Goal: Information Seeking & Learning: Learn about a topic

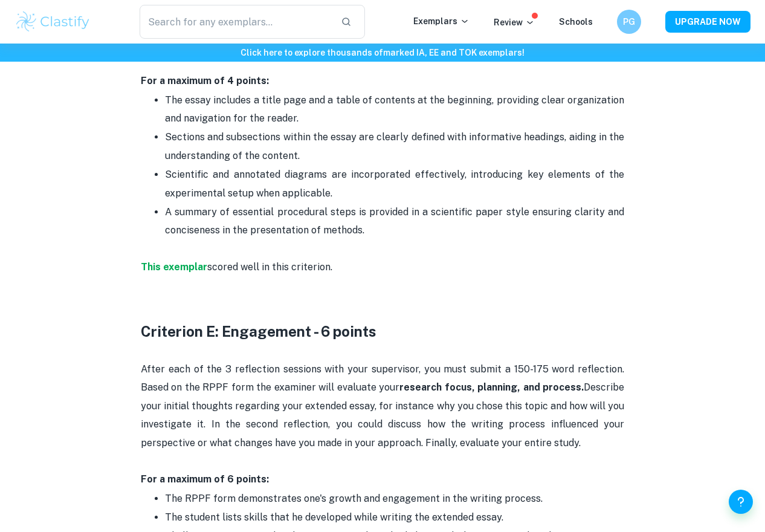
scroll to position [2135, 0]
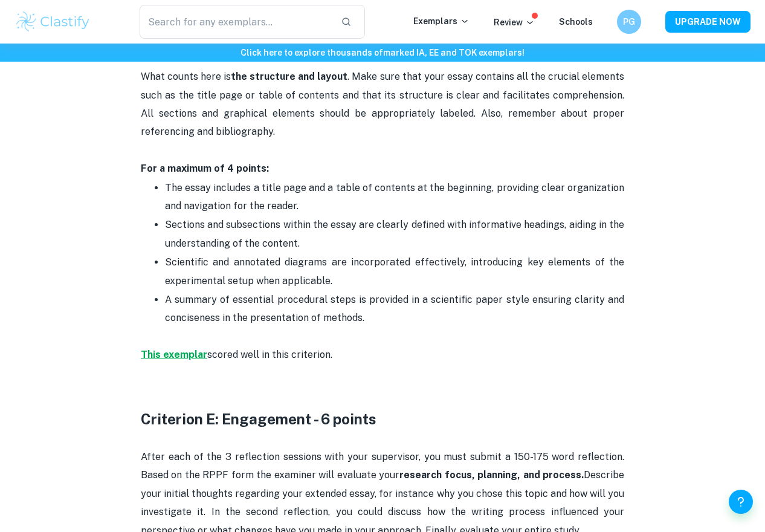
click at [184, 349] on strong "This exemplar" at bounding box center [174, 354] width 66 height 11
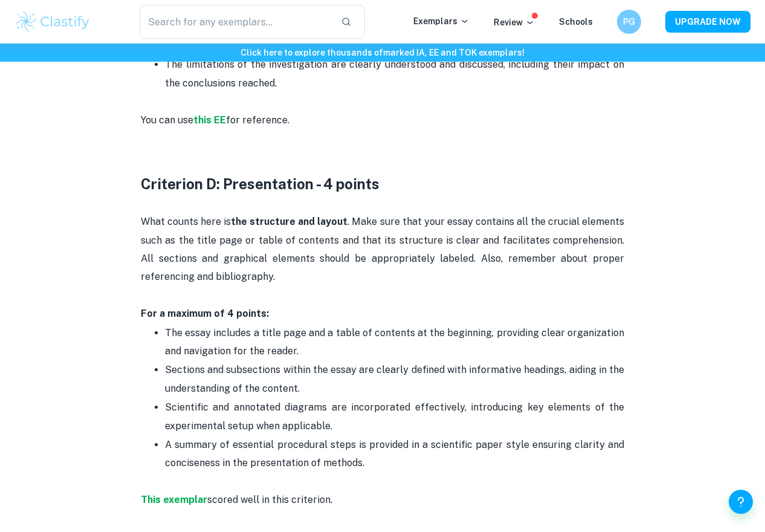
scroll to position [1989, 0]
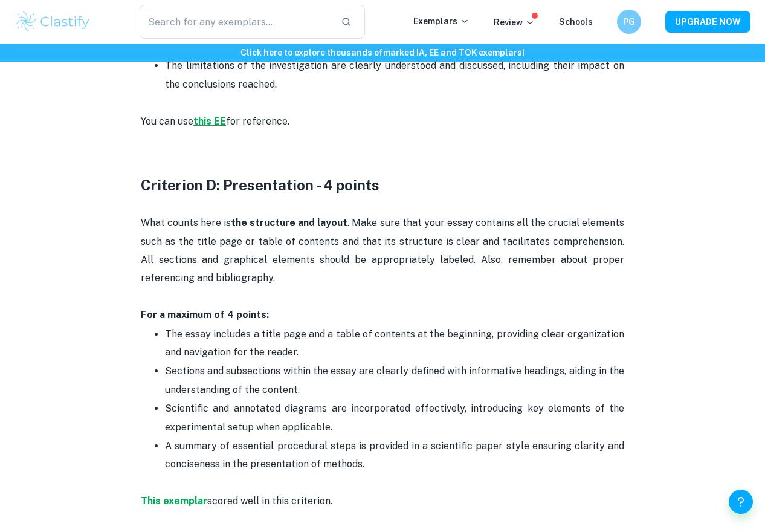
click at [215, 115] on strong "this EE" at bounding box center [209, 120] width 33 height 11
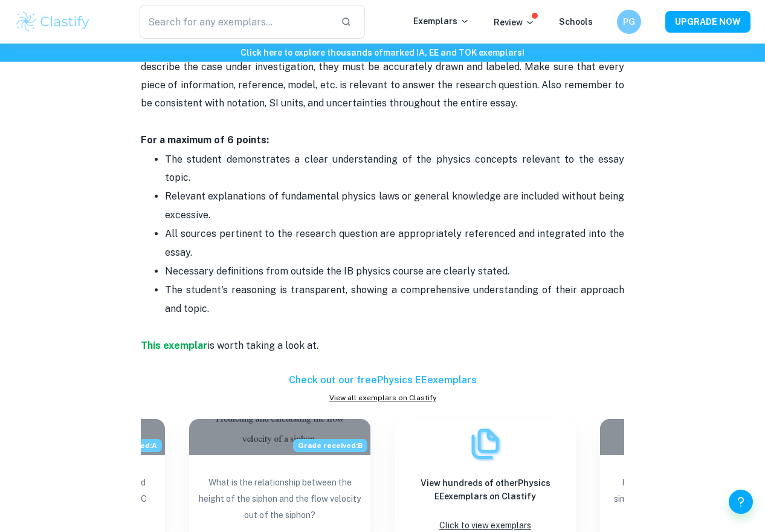
scroll to position [1047, 0]
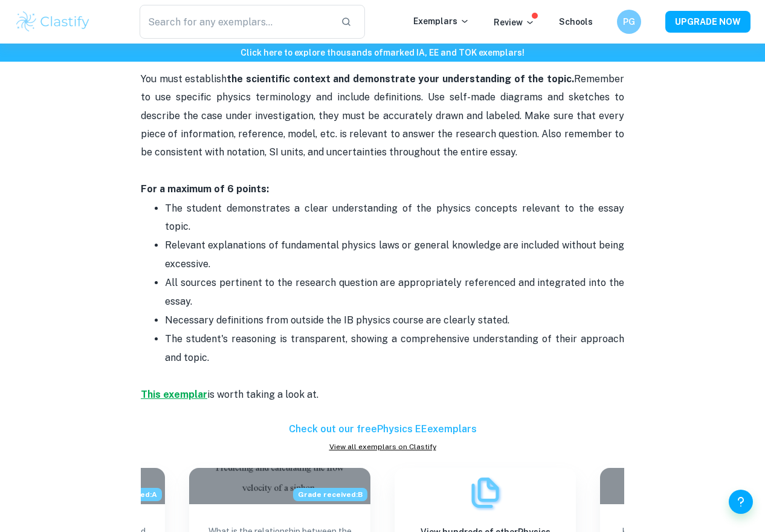
click at [170, 389] on strong "This exemplar" at bounding box center [174, 394] width 66 height 11
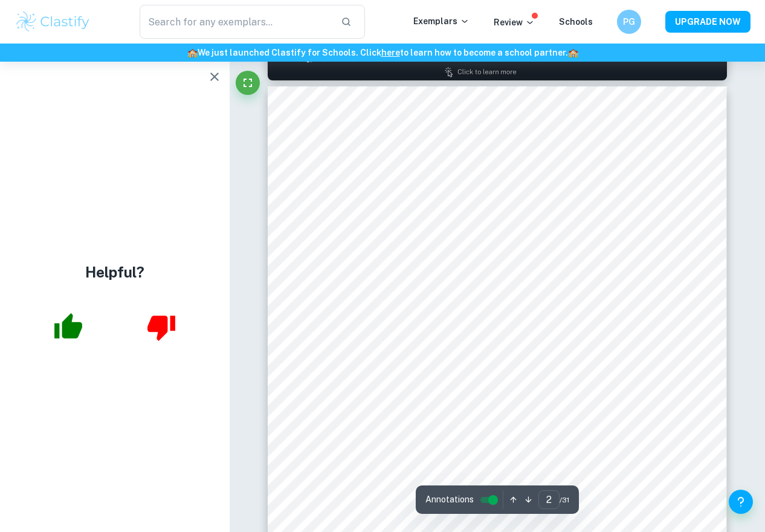
scroll to position [253, 0]
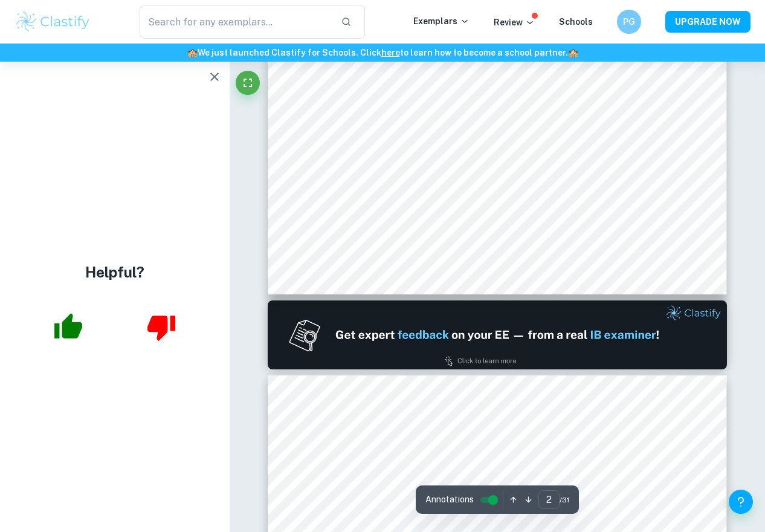
type input "1"
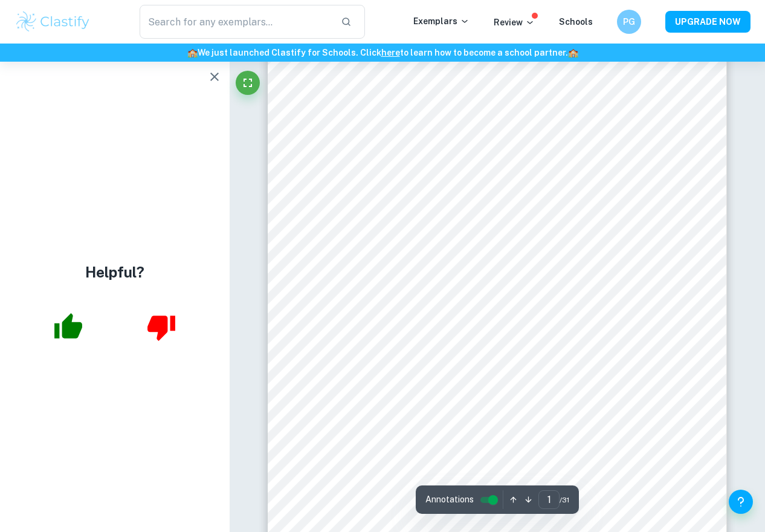
scroll to position [40, 0]
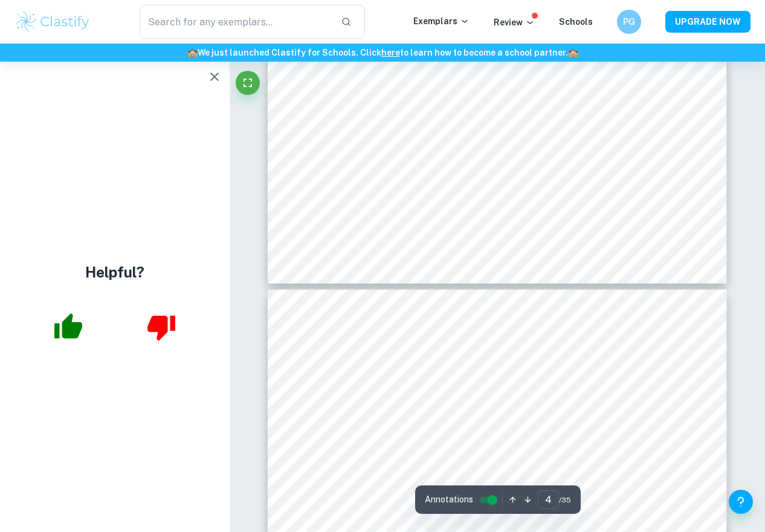
type input "3"
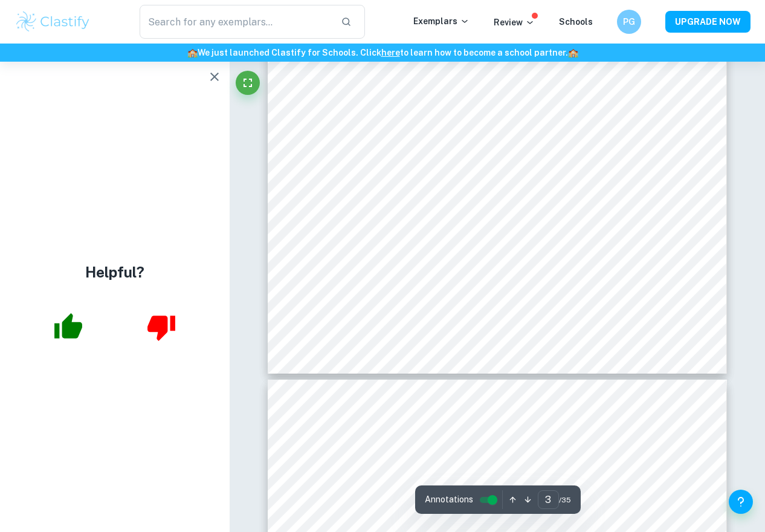
scroll to position [1710, 0]
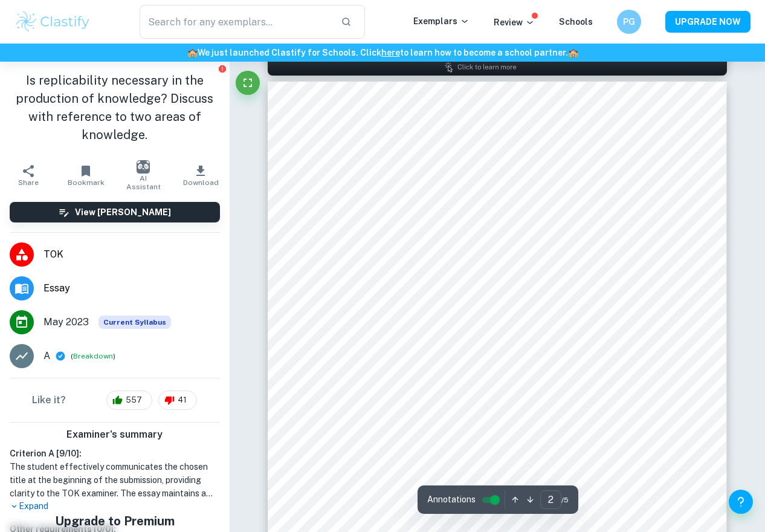
scroll to position [707, 0]
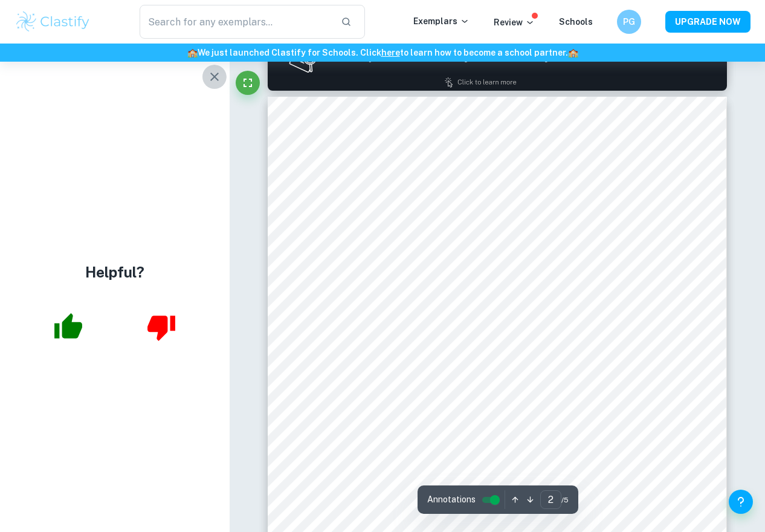
click at [210, 72] on icon "button" at bounding box center [214, 76] width 15 height 15
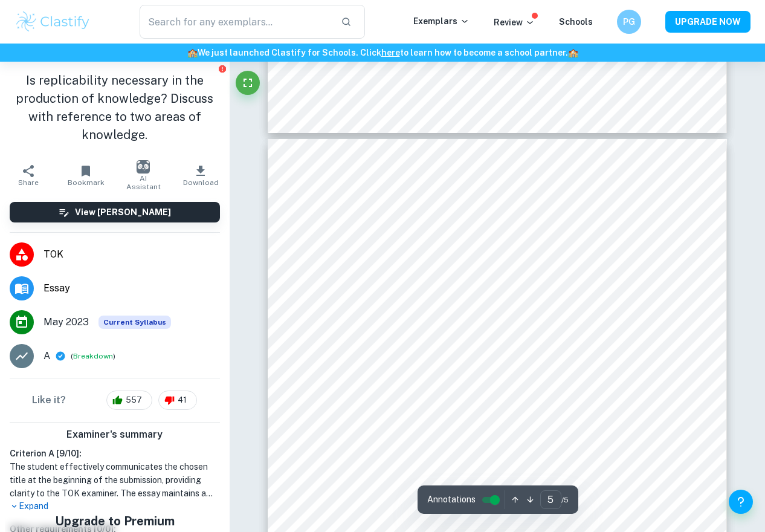
scroll to position [22, 0]
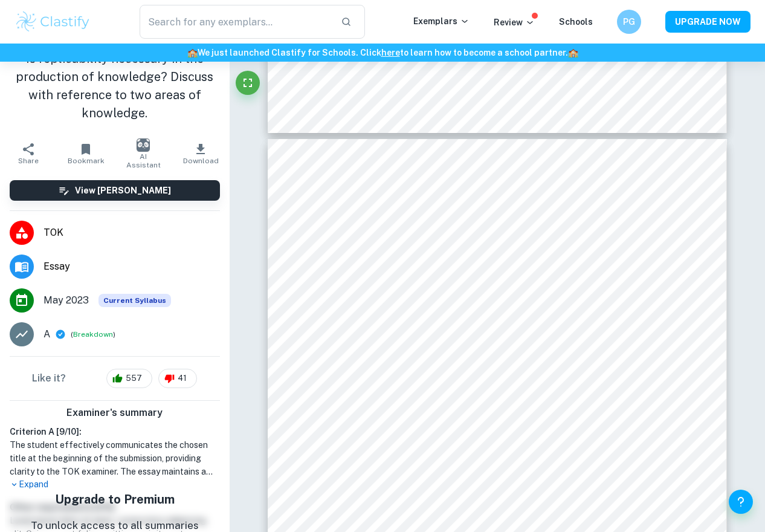
click at [44, 490] on h5 "Upgrade to Premium" at bounding box center [115, 499] width 168 height 18
click at [43, 486] on p "Expand" at bounding box center [115, 484] width 210 height 13
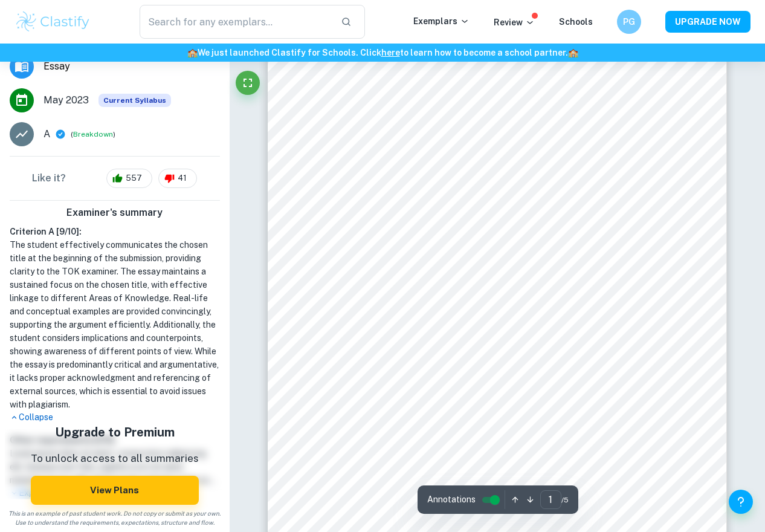
scroll to position [0, 0]
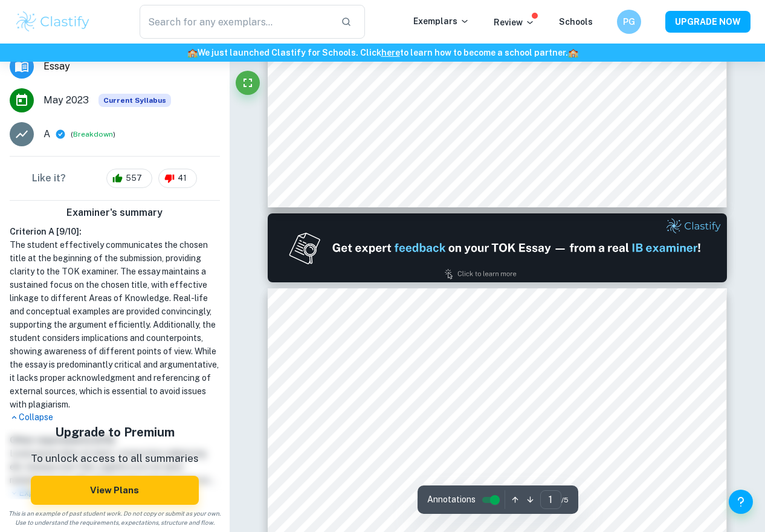
type input "2"
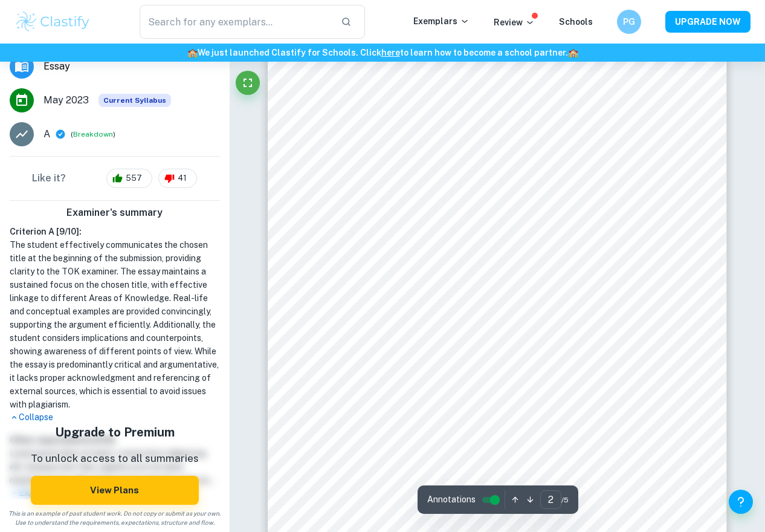
scroll to position [819, 0]
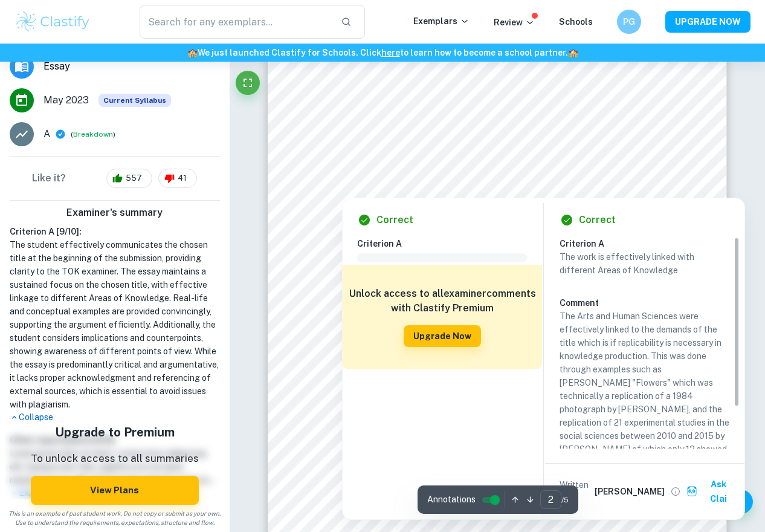
click at [586, 173] on div at bounding box center [497, 177] width 321 height 13
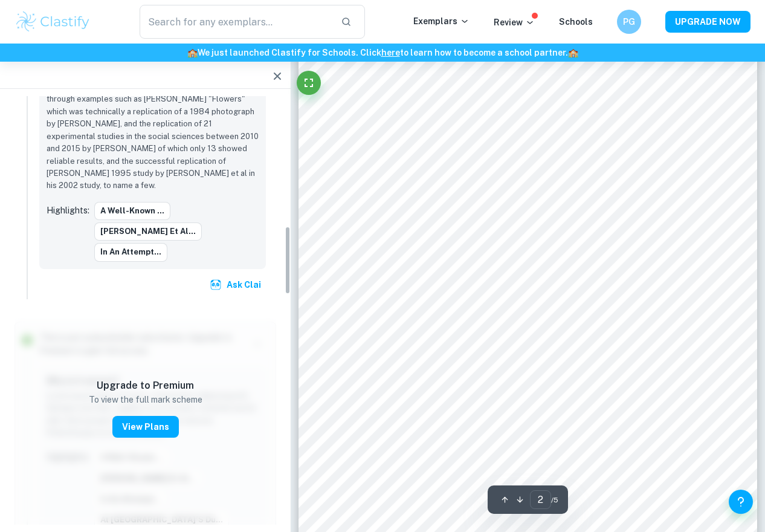
scroll to position [810, 0]
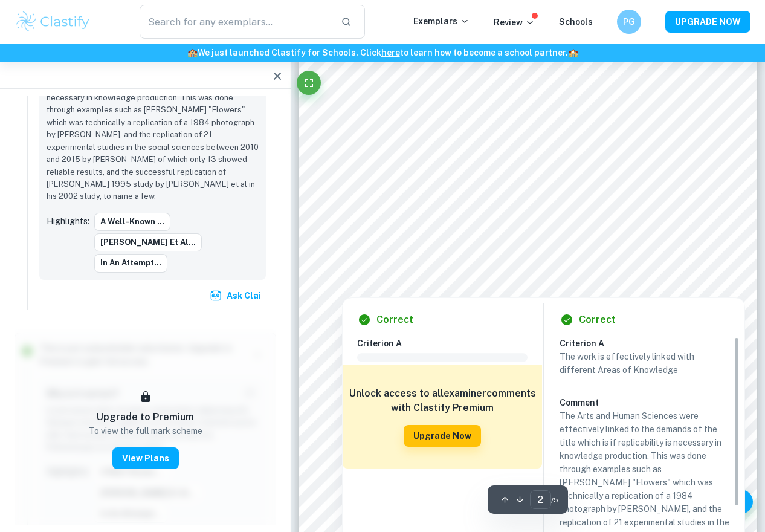
type input "1"
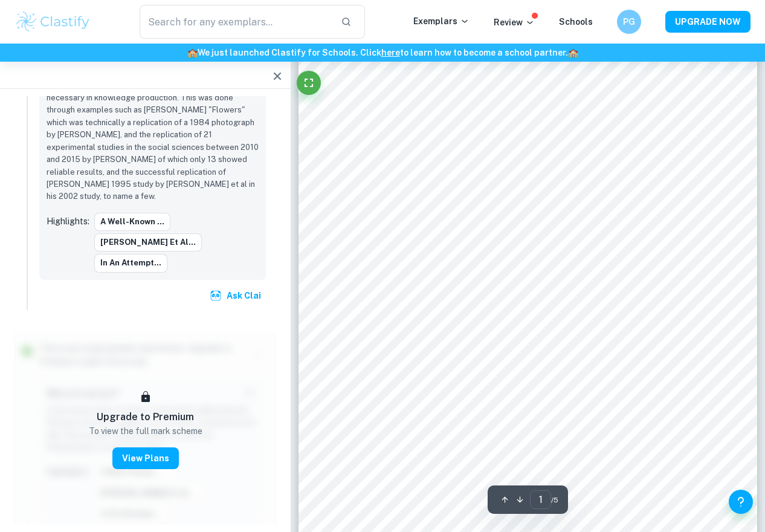
scroll to position [0, 0]
click at [269, 71] on button "button" at bounding box center [277, 76] width 24 height 24
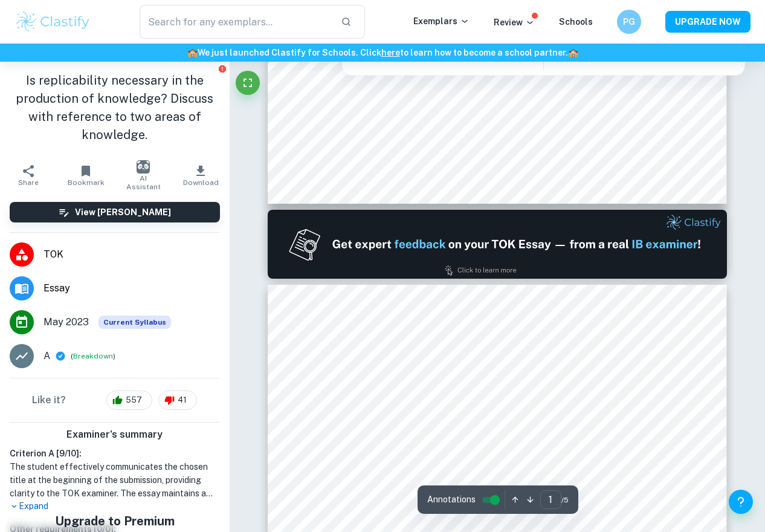
type input "2"
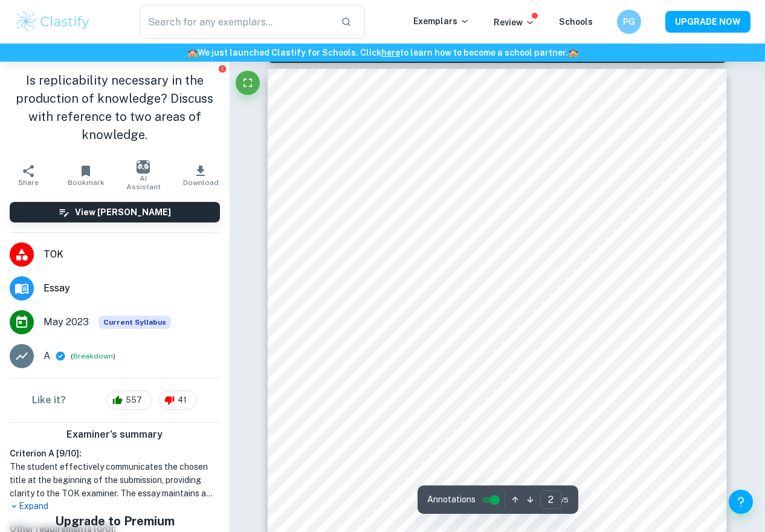
scroll to position [834, 0]
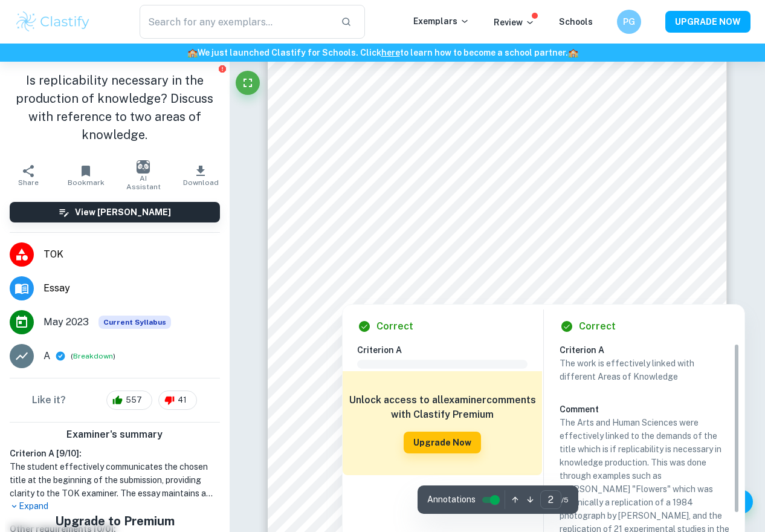
click at [579, 272] on div at bounding box center [497, 272] width 321 height 13
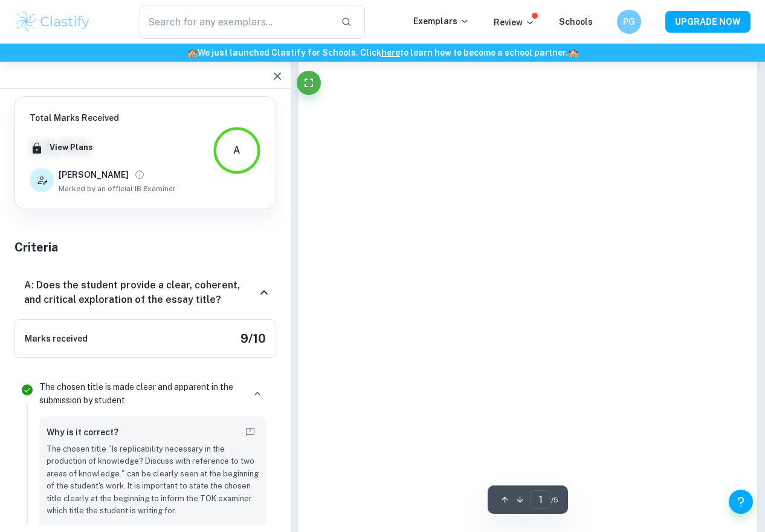
type input "2"
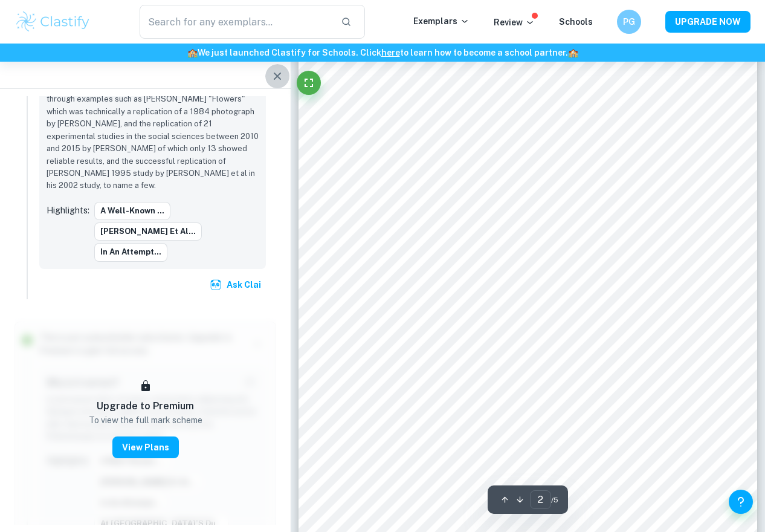
click at [280, 79] on icon "button" at bounding box center [277, 76] width 15 height 15
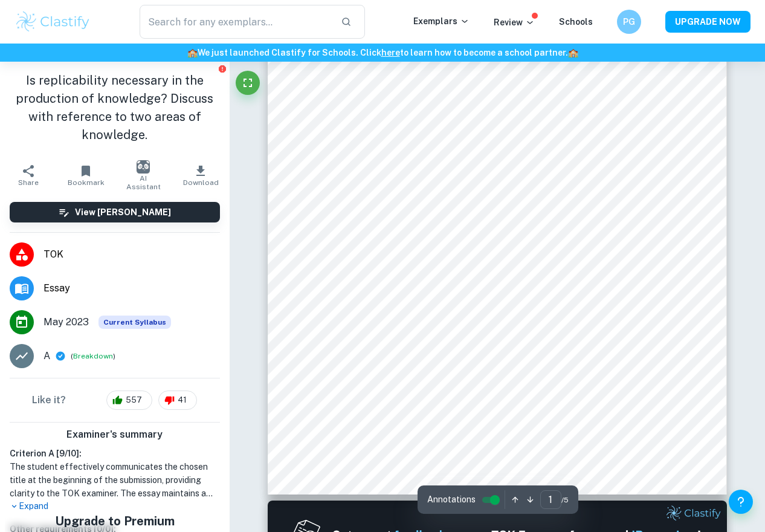
scroll to position [0, 0]
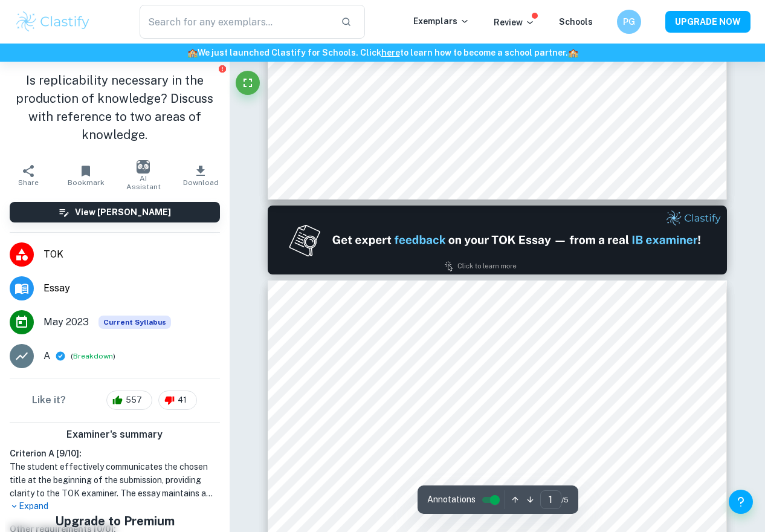
type input "2"
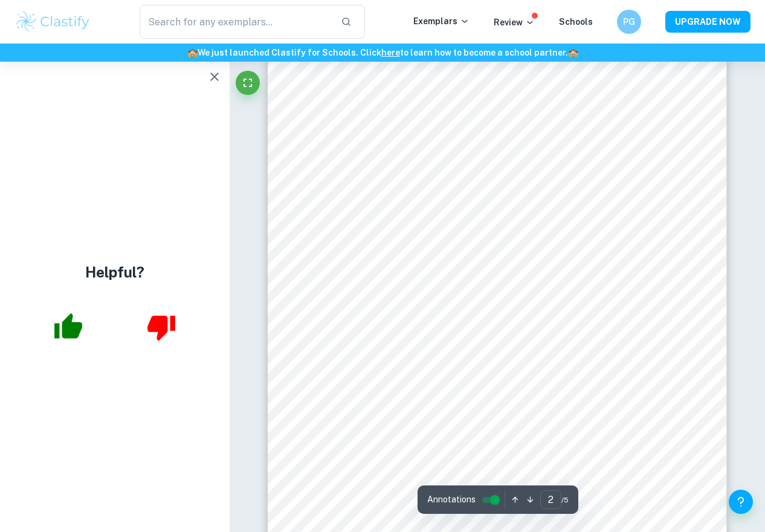
scroll to position [768, 0]
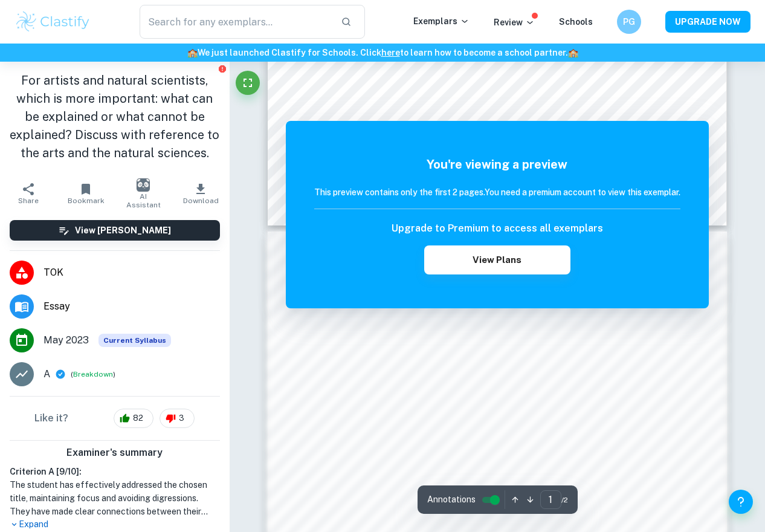
scroll to position [464, 0]
